Goal: Navigation & Orientation: Find specific page/section

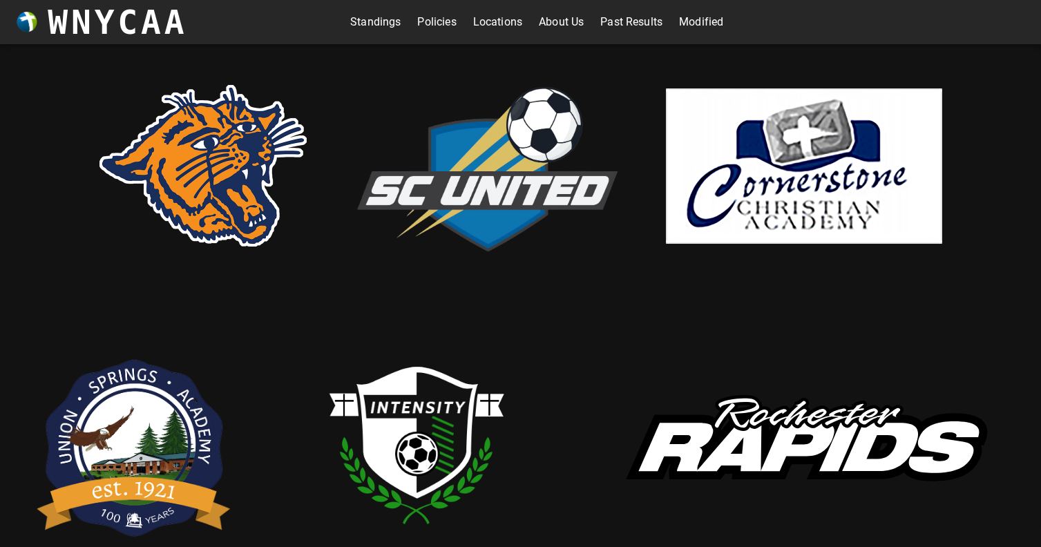
click at [622, 22] on link "Past Results" at bounding box center [631, 22] width 62 height 22
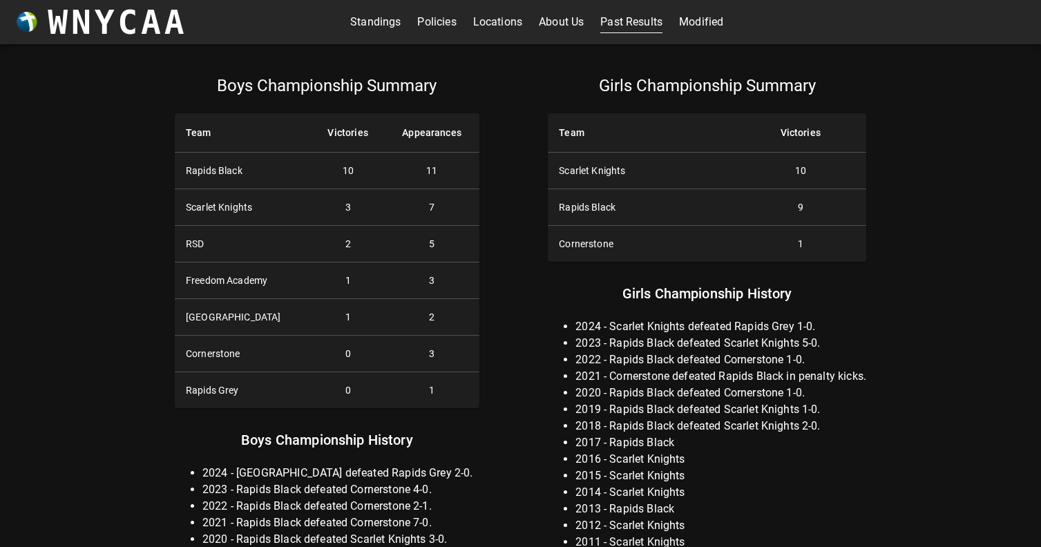
click at [379, 19] on link "Standings" at bounding box center [375, 22] width 50 height 22
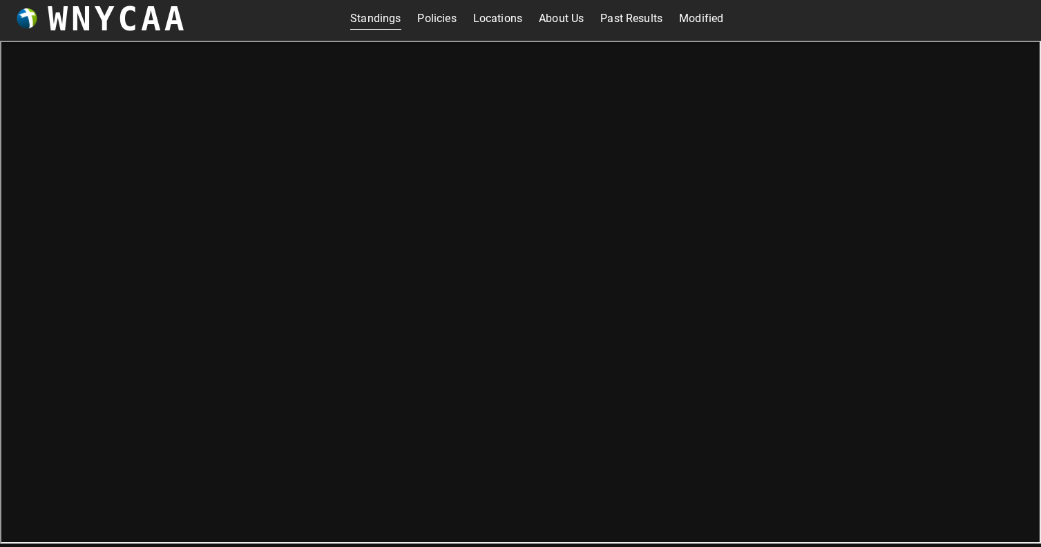
scroll to position [4, 0]
click at [614, 10] on link "Past Results" at bounding box center [631, 18] width 62 height 22
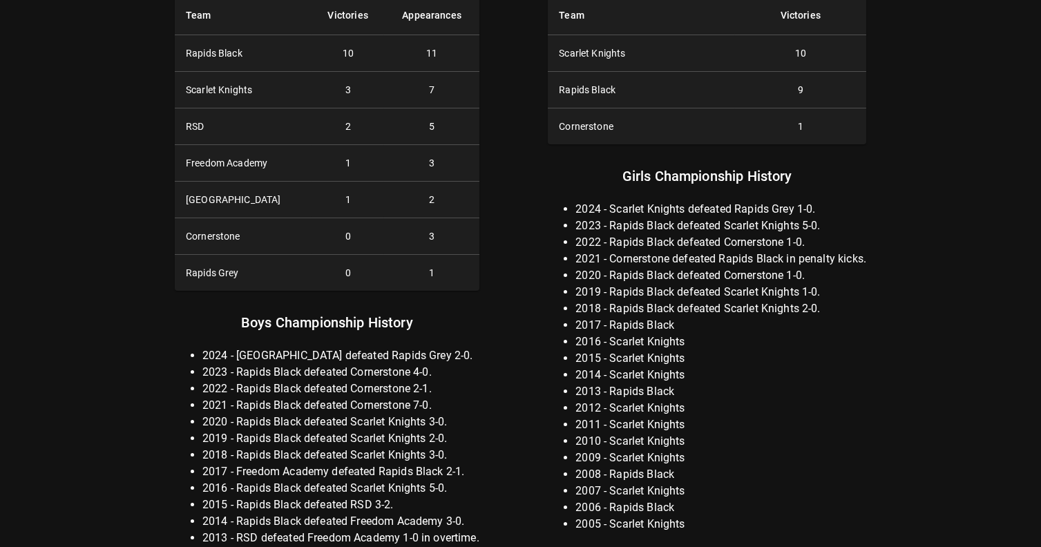
scroll to position [138, 0]
